Goal: Task Accomplishment & Management: Use online tool/utility

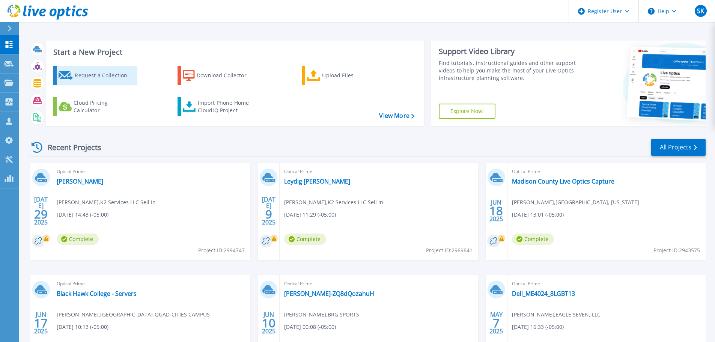
click at [95, 76] on div "Request a Collection" at bounding box center [105, 75] width 60 height 15
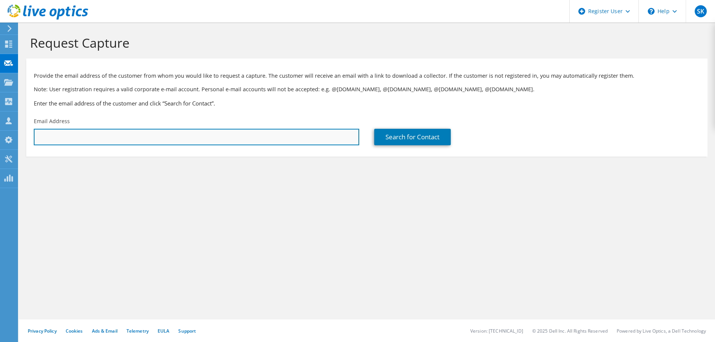
click at [330, 138] on input "text" at bounding box center [197, 137] width 326 height 17
click at [228, 140] on input "text" at bounding box center [197, 137] width 326 height 17
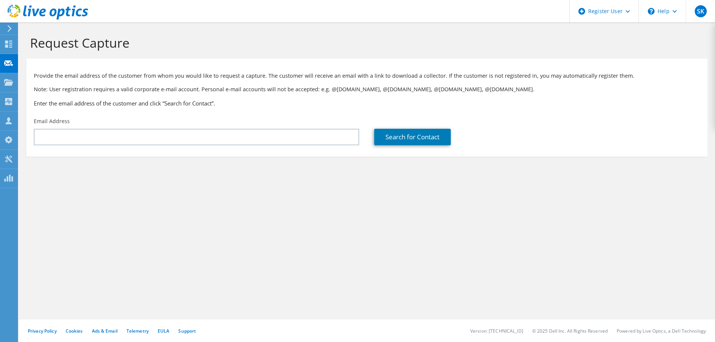
click at [223, 192] on section "Request Capture Provide the email address of the customer from whom you would l…" at bounding box center [367, 109] width 697 height 172
